Goal: Browse casually

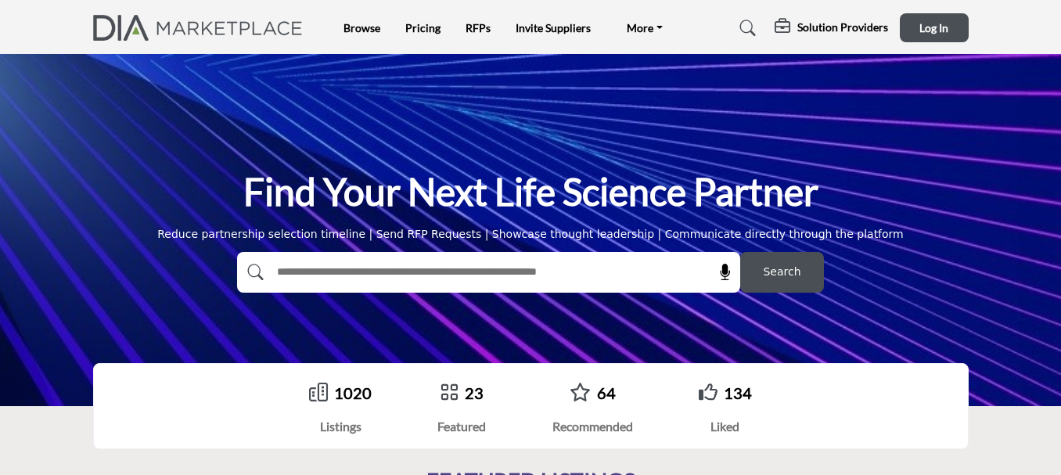
click at [202, 13] on div "Browse Pricing RFPs Invite Suppliers More" at bounding box center [530, 27] width 892 height 29
click at [161, 34] on img at bounding box center [202, 28] width 218 height 26
